Goal: Transaction & Acquisition: Purchase product/service

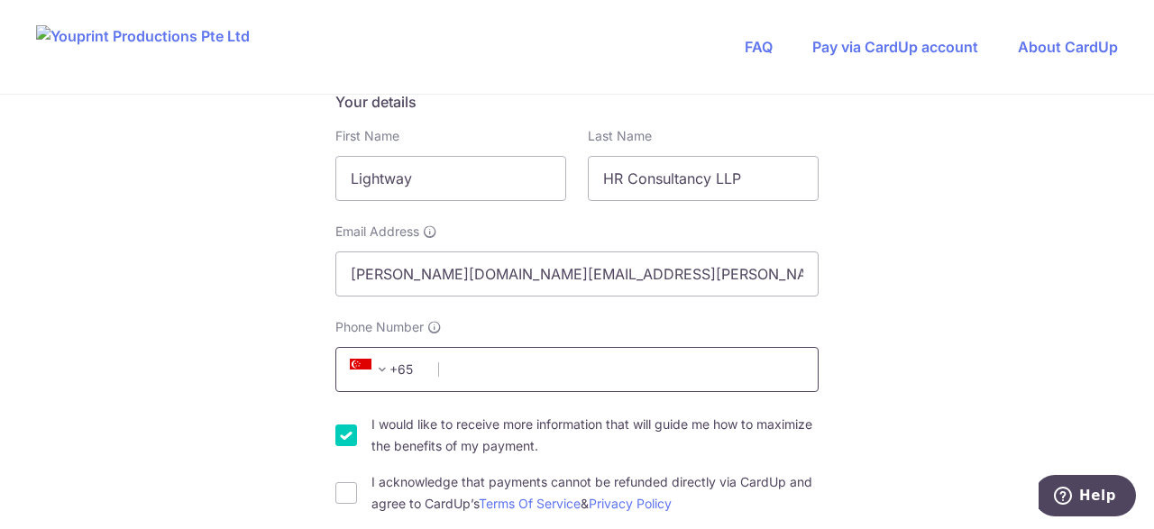
scroll to position [270, 0]
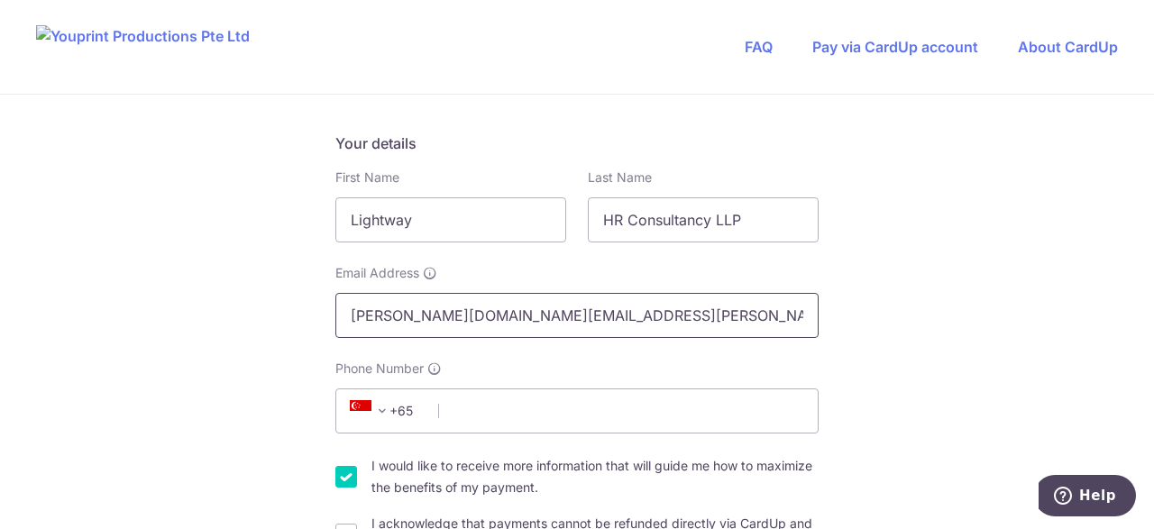
drag, startPoint x: 415, startPoint y: 321, endPoint x: 243, endPoint y: 313, distance: 171.5
type input "[EMAIL_ADDRESS][DOMAIN_NAME]"
click at [425, 401] on span "+65" at bounding box center [384, 411] width 81 height 22
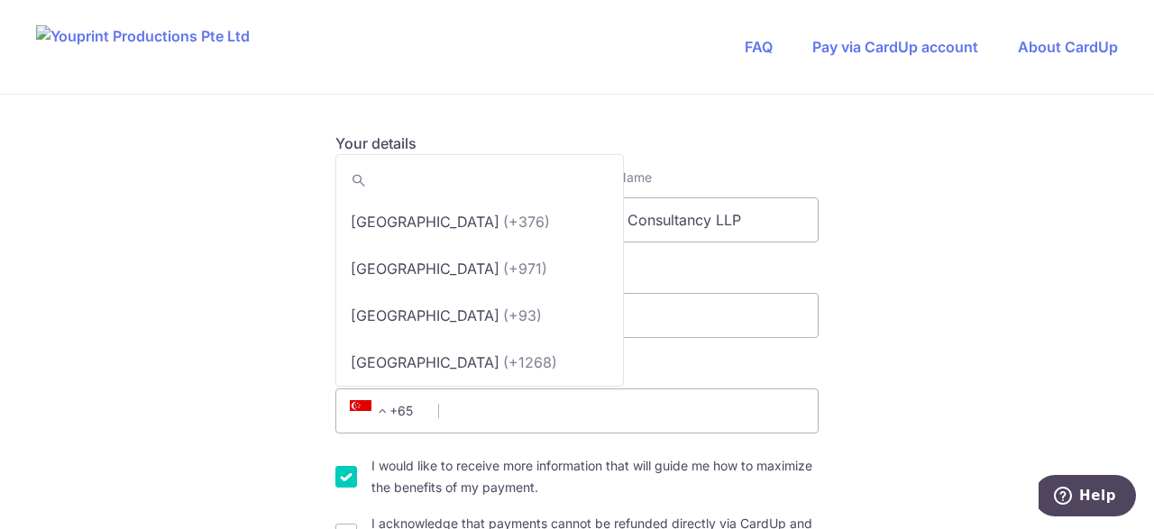
scroll to position [9274, 0]
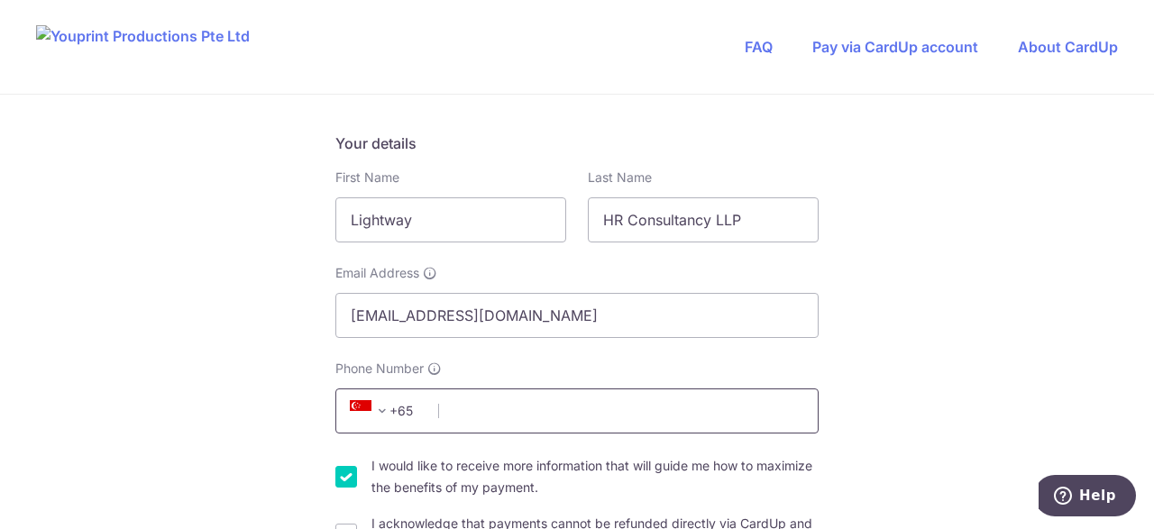
click at [459, 402] on input "Phone Number" at bounding box center [576, 411] width 483 height 45
type input "9"
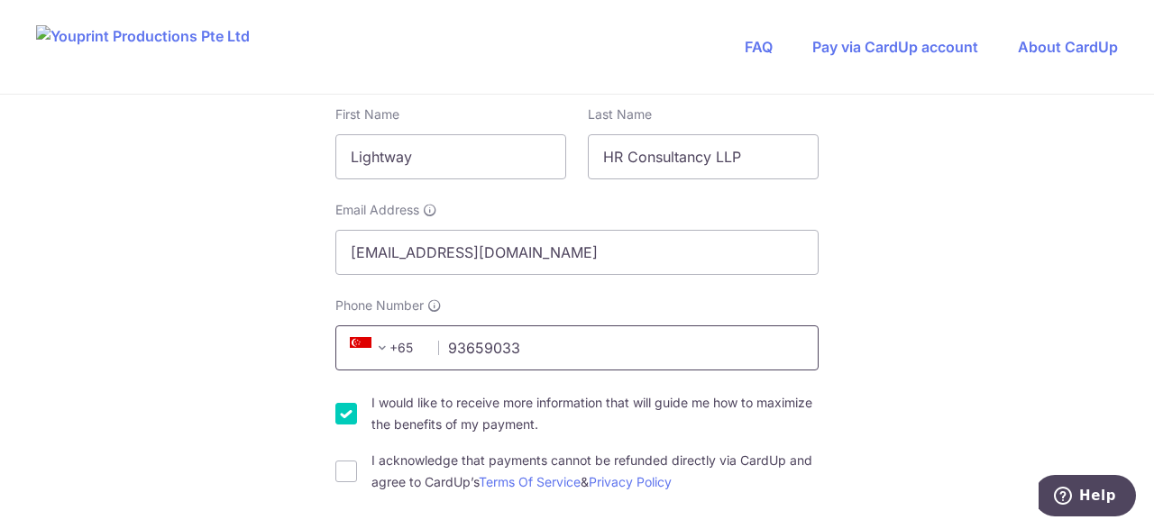
scroll to position [361, 0]
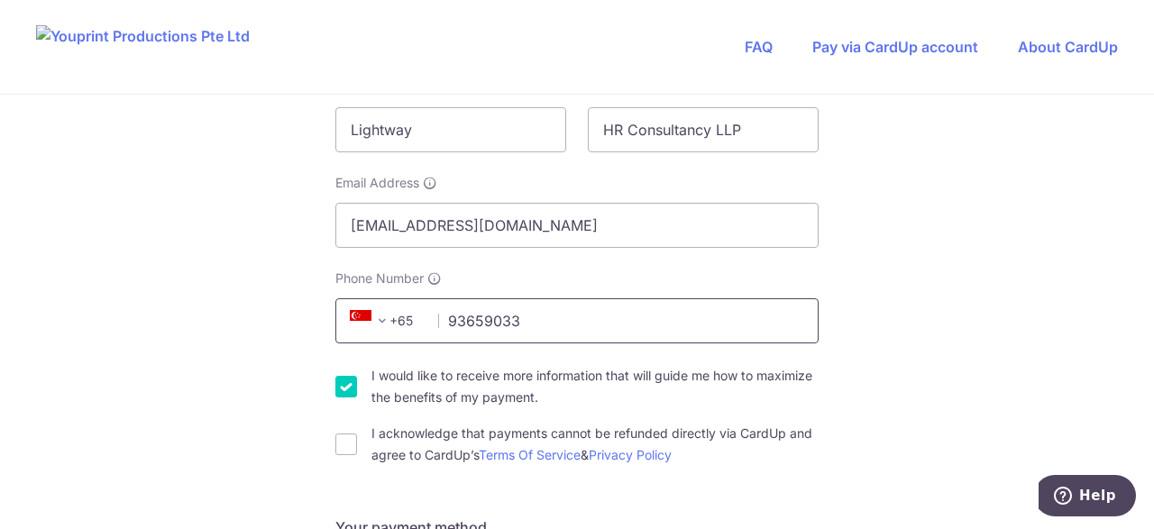
type input "93659033"
click at [347, 379] on input "I would like to receive more information that will guide me how to maximize the…" at bounding box center [346, 387] width 22 height 22
checkbox input "false"
click at [356, 428] on div "I acknowledge that payments cannot be refunded directly via CardUp and agree to…" at bounding box center [576, 444] width 483 height 43
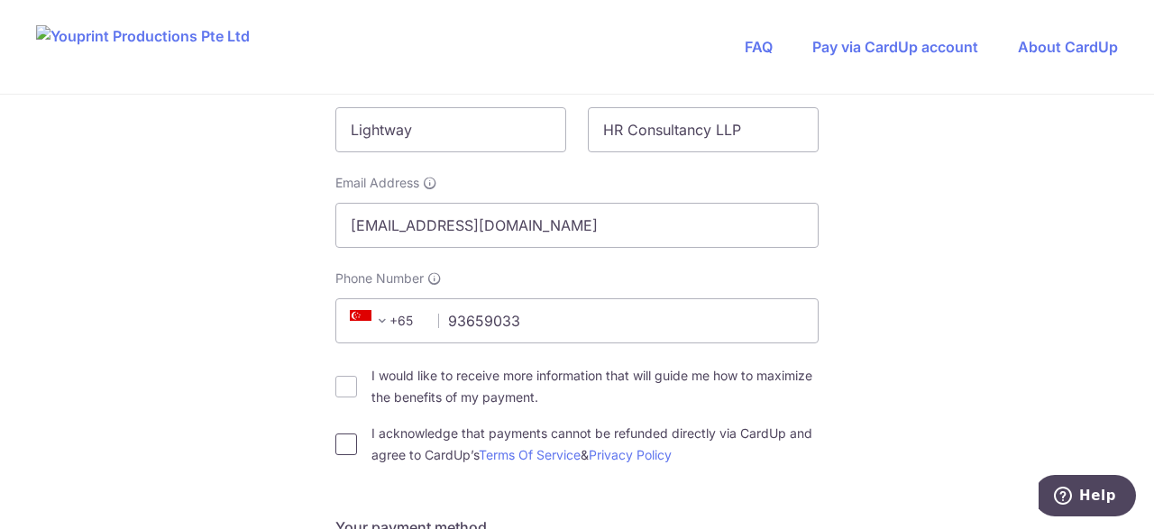
click at [352, 437] on input "I acknowledge that payments cannot be refunded directly via CardUp and agree to…" at bounding box center [346, 445] width 22 height 22
checkbox input "true"
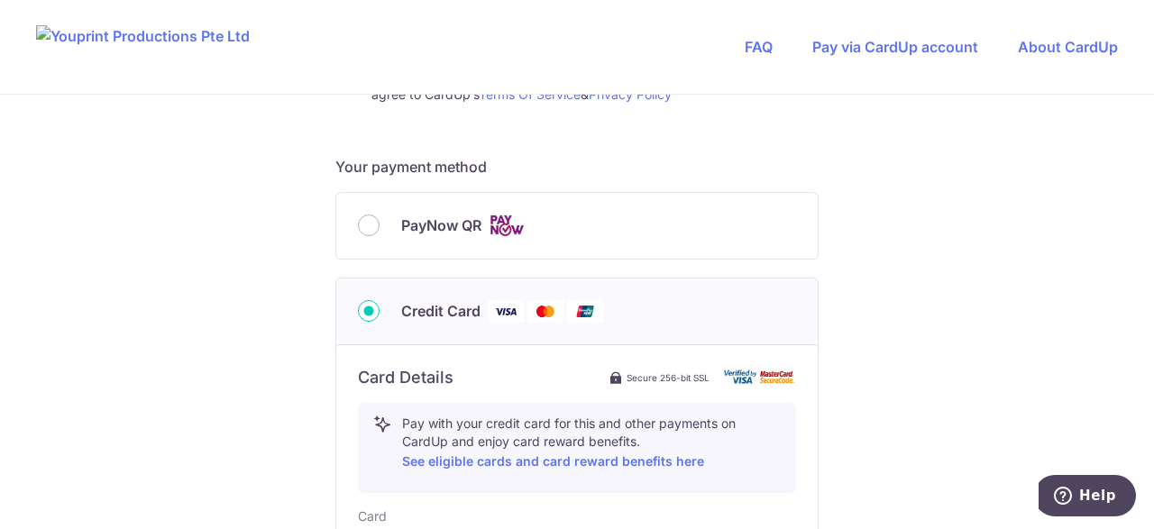
scroll to position [901, 0]
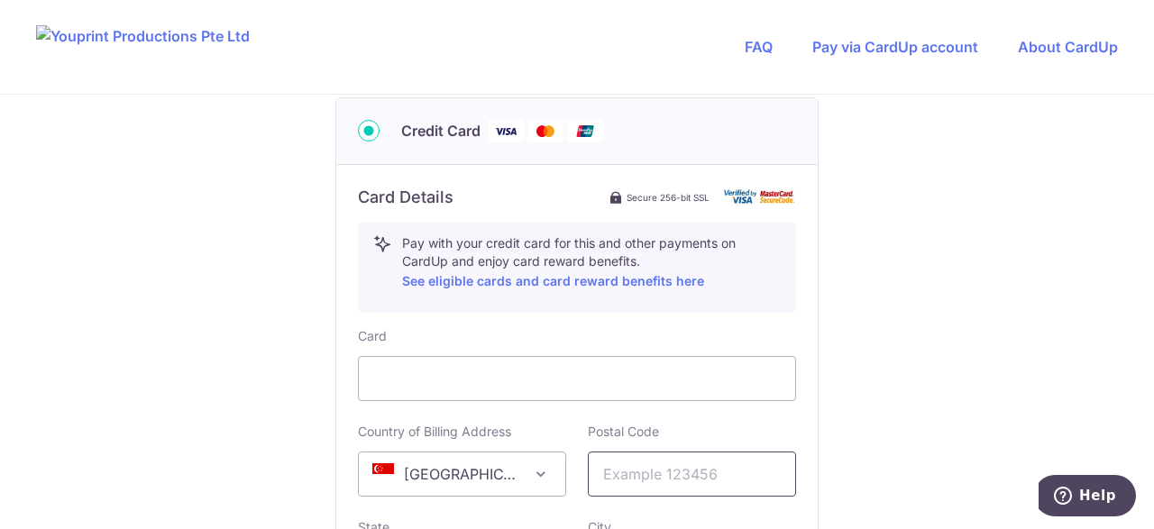
click at [635, 466] on input "text" at bounding box center [692, 474] width 208 height 45
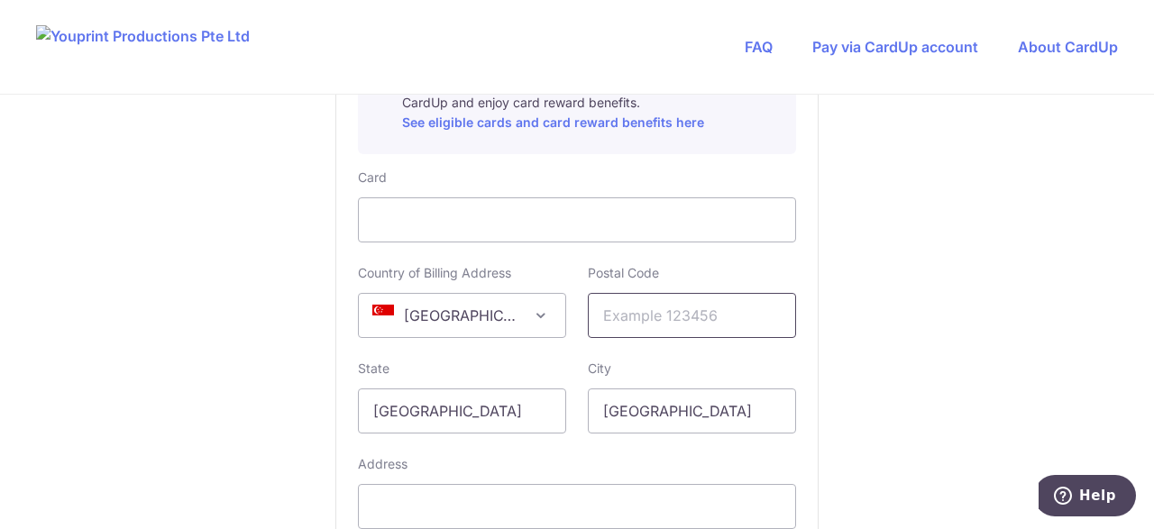
scroll to position [1082, 0]
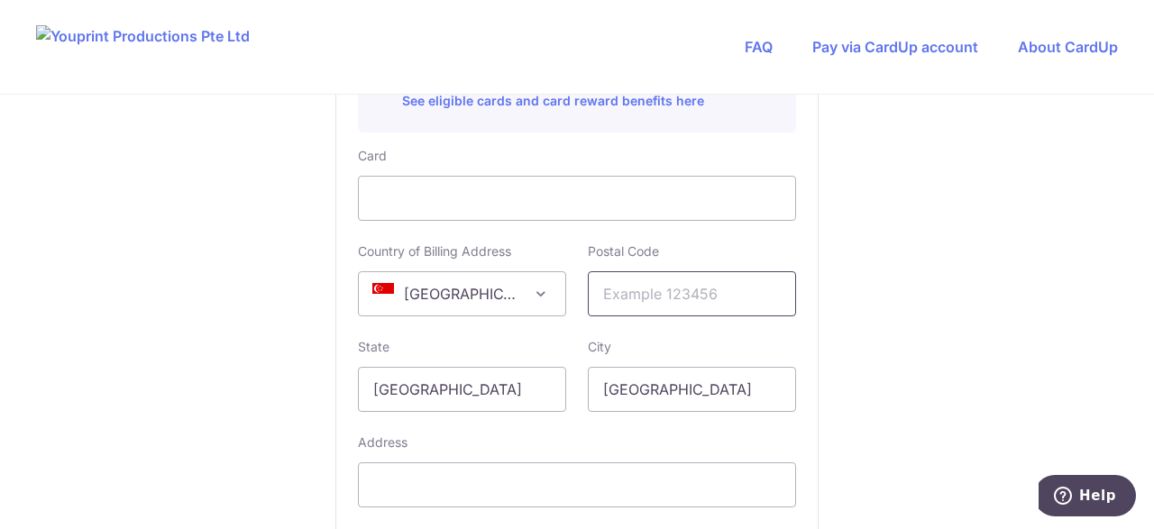
click at [721, 303] on input "text" at bounding box center [692, 293] width 208 height 45
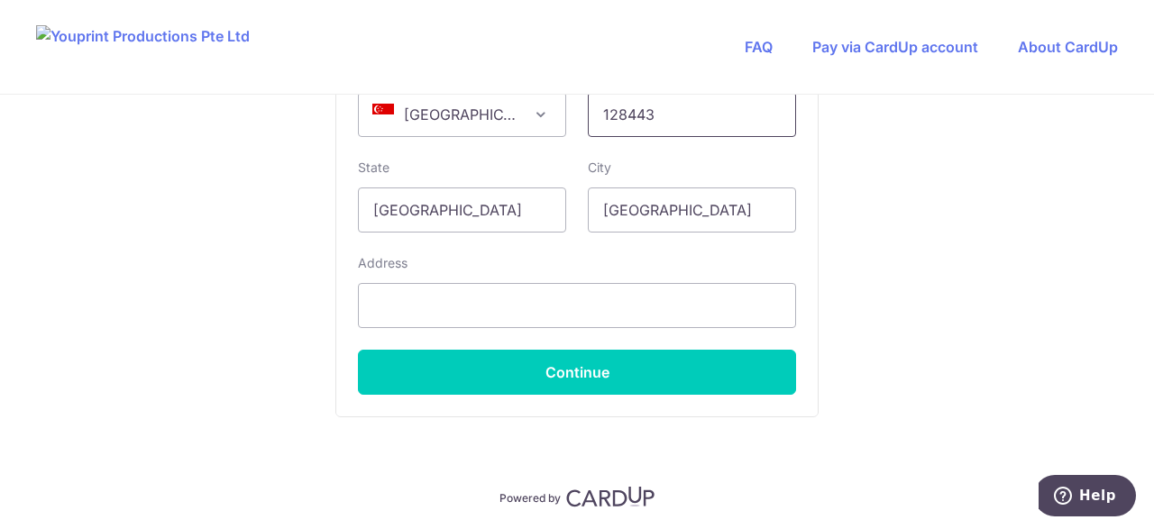
scroll to position [1262, 0]
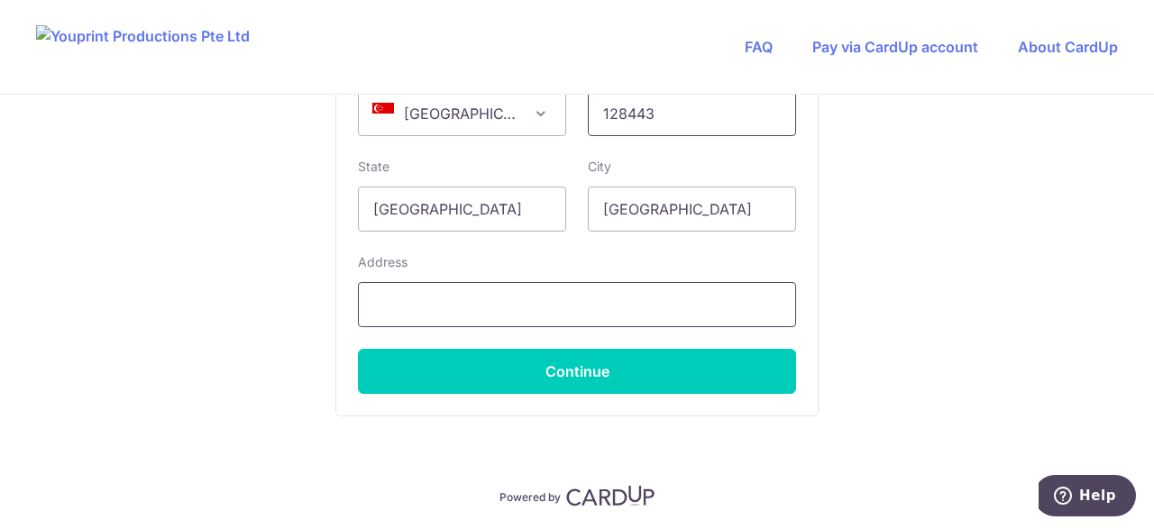
type input "128443"
click at [562, 299] on input "text" at bounding box center [577, 304] width 438 height 45
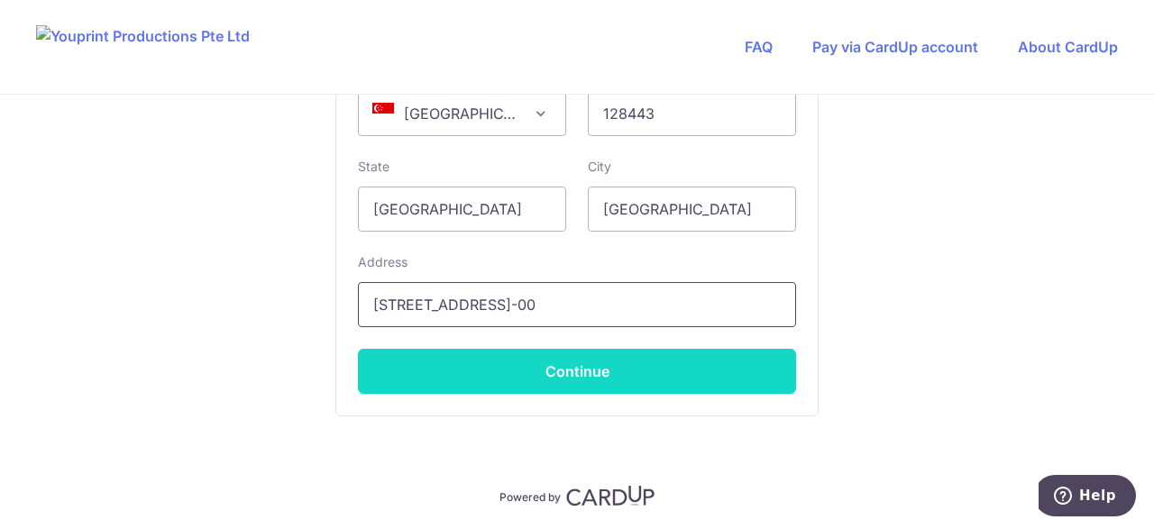
type input "148 Pandan Loop #01-00"
click at [589, 364] on button "Continue" at bounding box center [577, 371] width 438 height 45
type input "**** 8505"
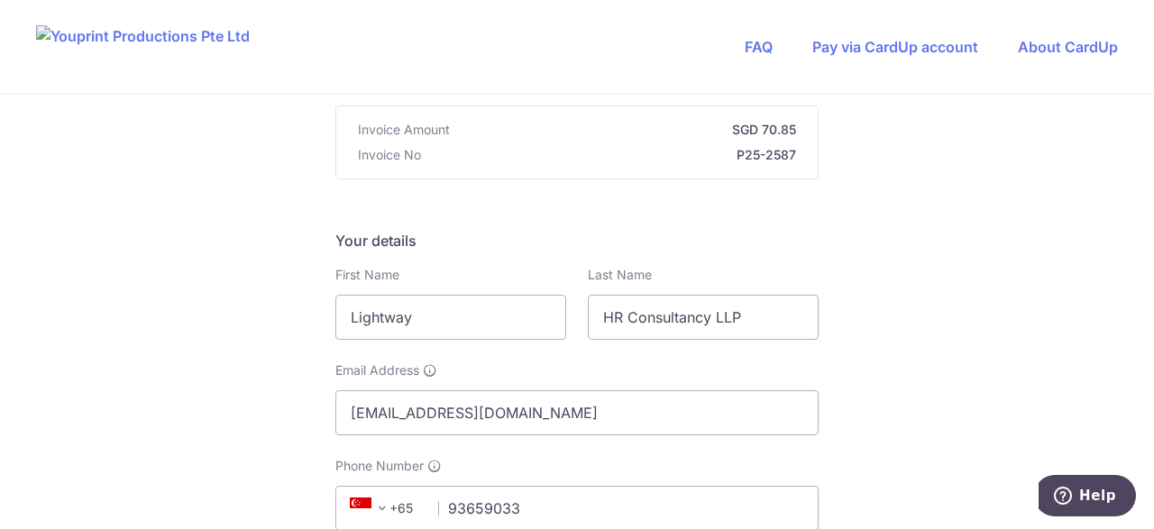
scroll to position [350, 0]
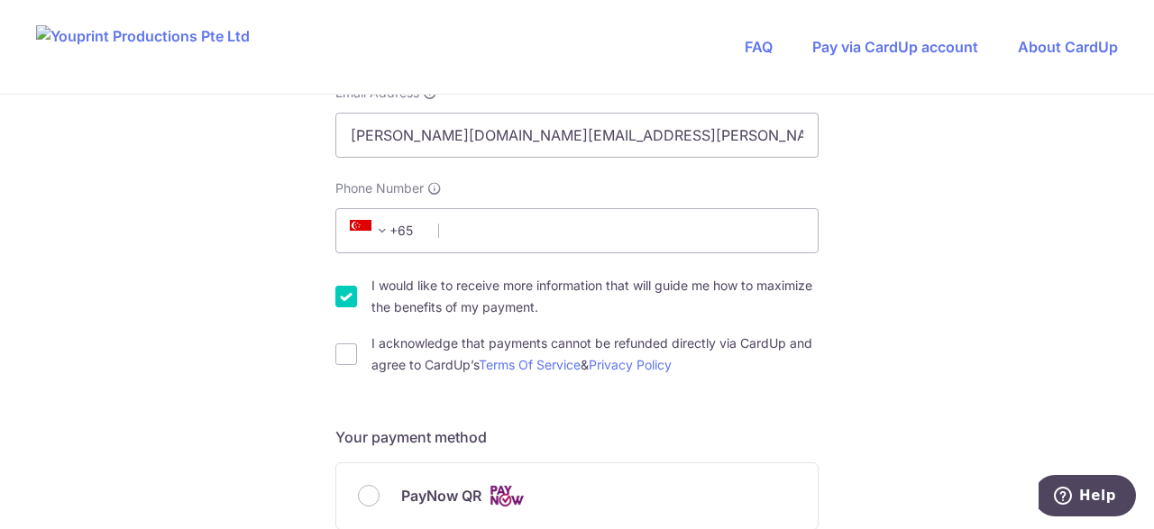
scroll to position [541, 0]
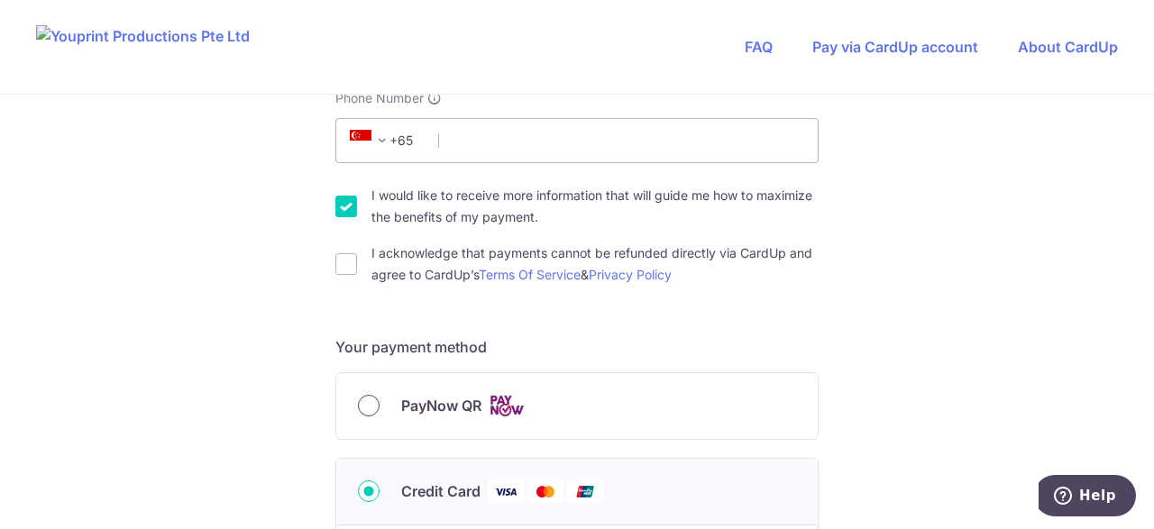
click at [378, 401] on input "PayNow QR" at bounding box center [369, 406] width 22 height 22
radio input "true"
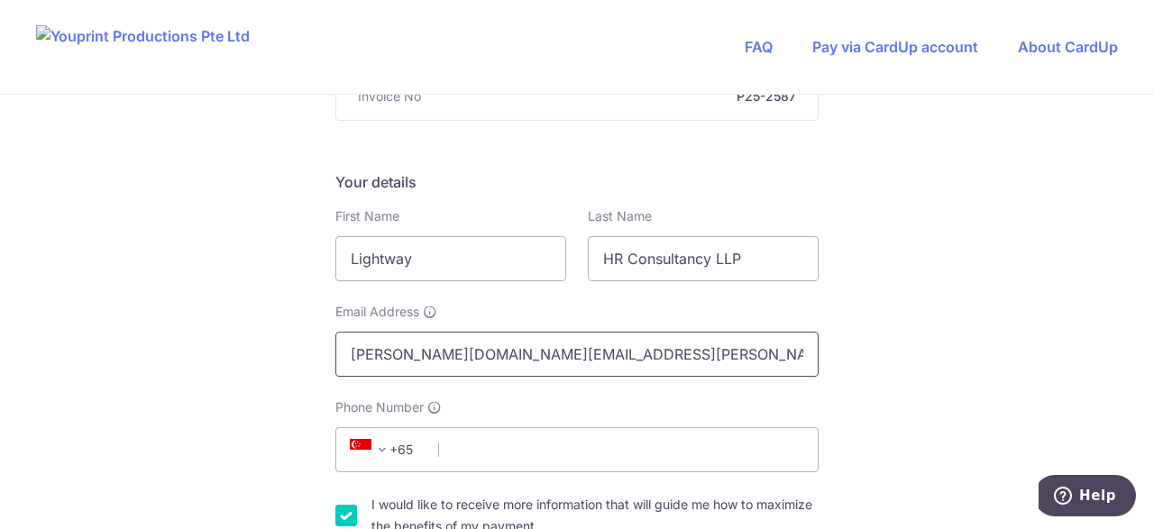
scroll to position [270, 0]
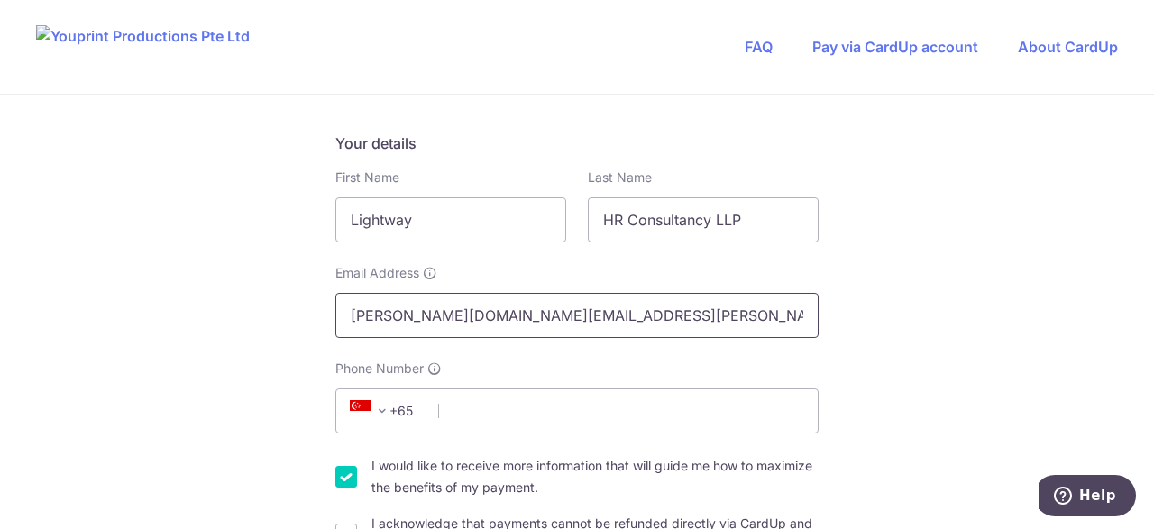
drag, startPoint x: 411, startPoint y: 317, endPoint x: 334, endPoint y: 307, distance: 77.3
click at [334, 307] on div "Email Address [PERSON_NAME][DOMAIN_NAME][EMAIL_ADDRESS][PERSON_NAME][DOMAIN_NAM…" at bounding box center [577, 301] width 505 height 74
click at [754, 211] on input "HR Consultancy LLP" at bounding box center [703, 219] width 231 height 45
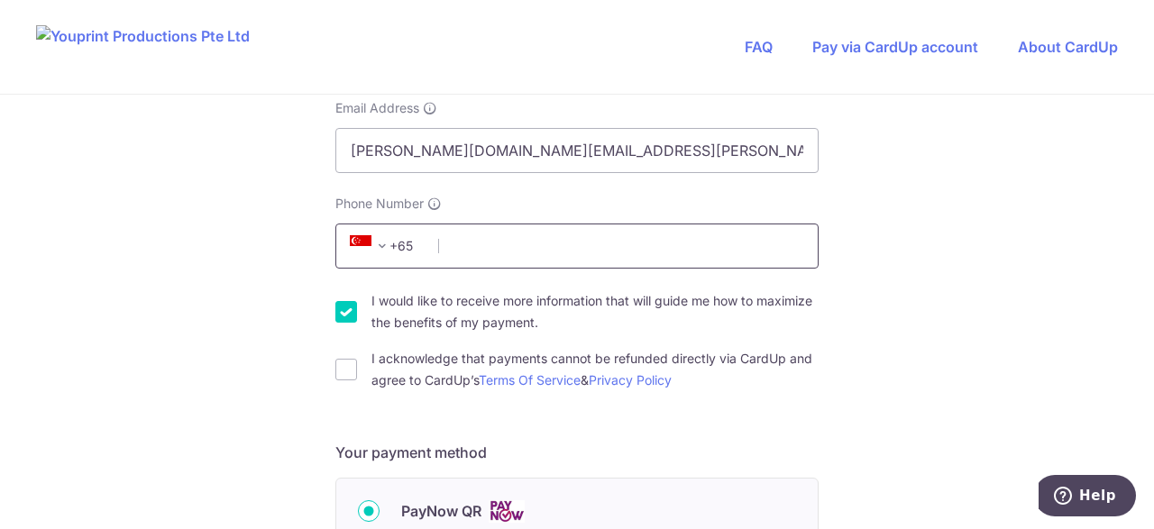
scroll to position [451, 0]
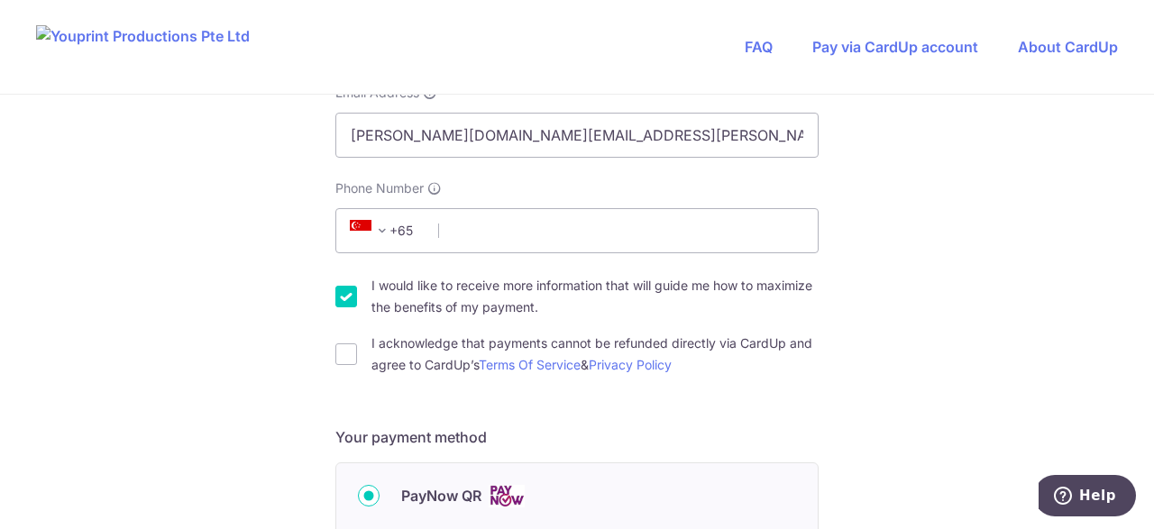
type input "HR Consultancy Pte Ltd"
click at [351, 292] on input "I would like to receive more information that will guide me how to maximize the…" at bounding box center [346, 297] width 22 height 22
checkbox input "false"
click at [353, 333] on div "I acknowledge that payments cannot be refunded directly via CardUp and agree to…" at bounding box center [576, 354] width 483 height 43
click at [352, 340] on div "I acknowledge that payments cannot be refunded directly via CardUp and agree to…" at bounding box center [576, 354] width 483 height 43
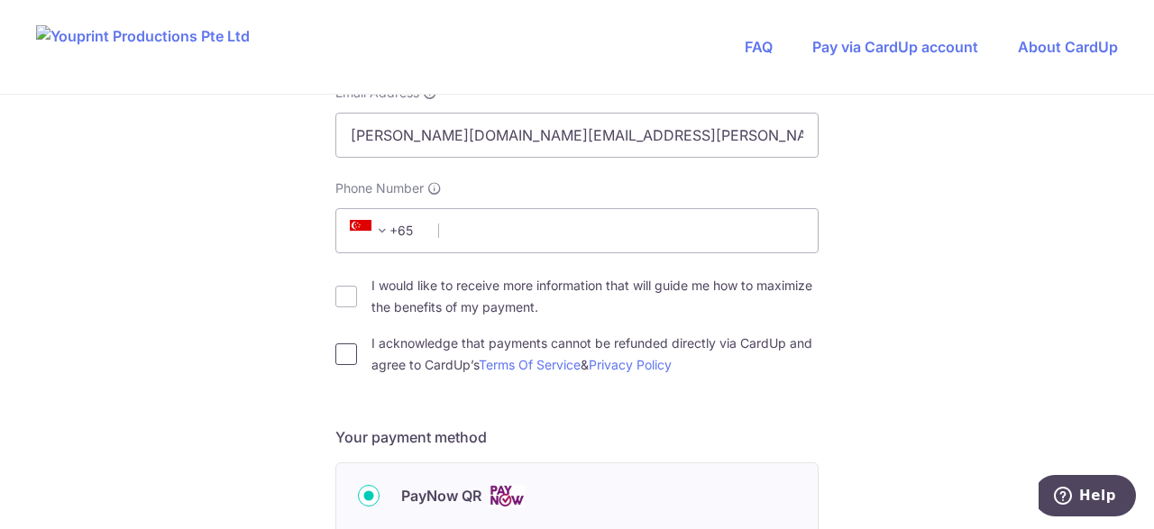
click at [349, 351] on input "I acknowledge that payments cannot be refunded directly via CardUp and agree to…" at bounding box center [346, 354] width 22 height 22
checkbox input "true"
click at [479, 231] on input "Phone Number" at bounding box center [576, 230] width 483 height 45
type input "93659033"
drag, startPoint x: 409, startPoint y: 138, endPoint x: 348, endPoint y: 135, distance: 61.4
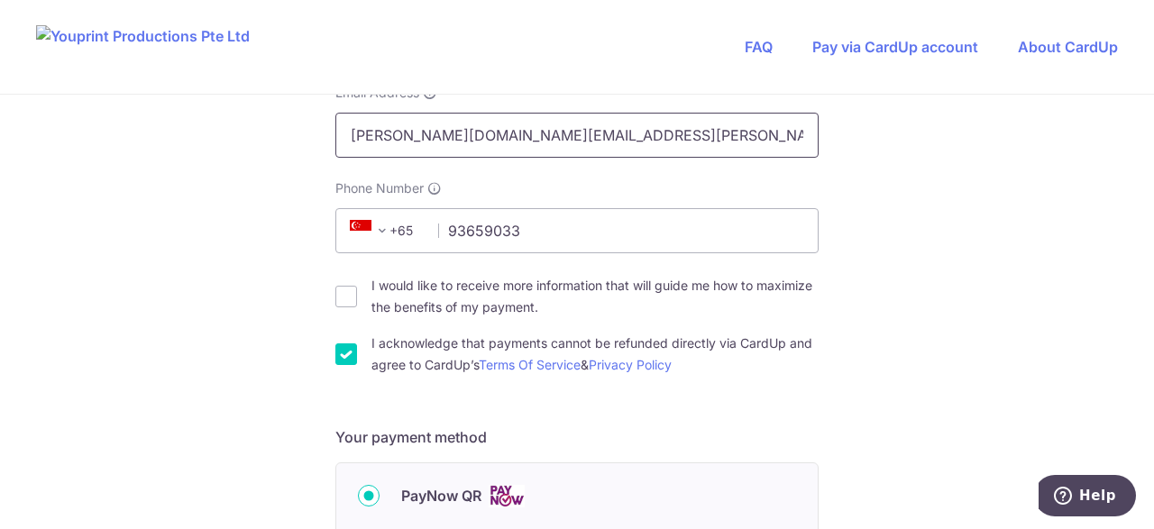
click at [348, 135] on input "[PERSON_NAME][DOMAIN_NAME][EMAIL_ADDRESS][PERSON_NAME][DOMAIN_NAME]" at bounding box center [576, 135] width 483 height 45
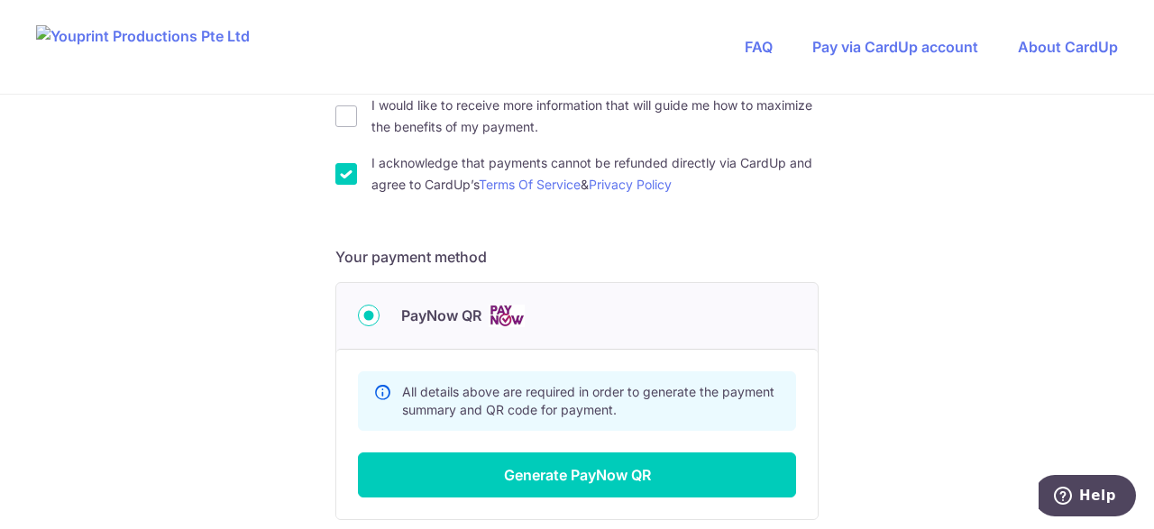
scroll to position [721, 0]
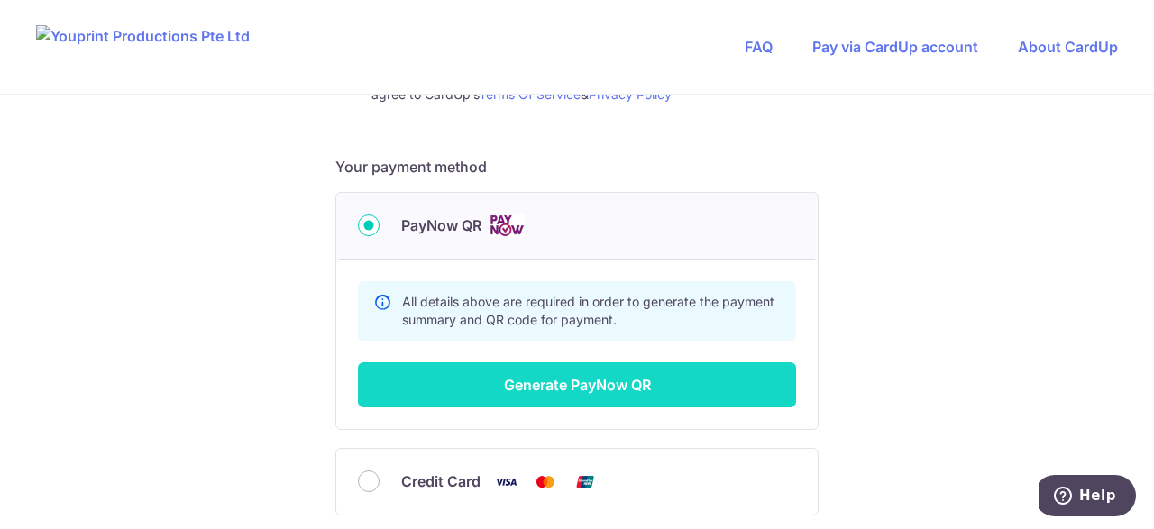
type input "[EMAIL_ADDRESS][DOMAIN_NAME]"
click at [693, 376] on button "Generate PayNow QR" at bounding box center [577, 384] width 438 height 45
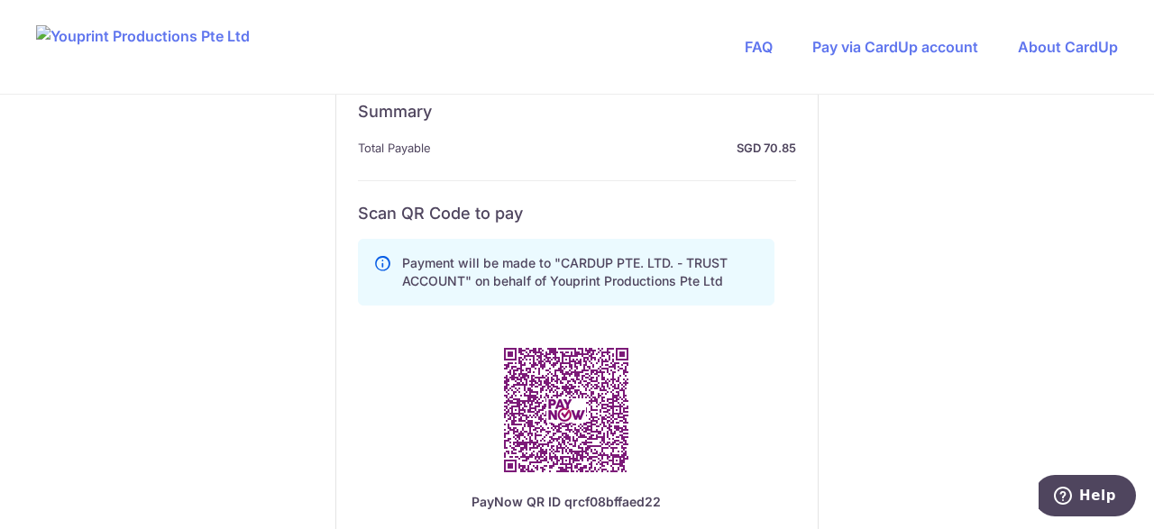
scroll to position [992, 0]
